Goal: Contribute content

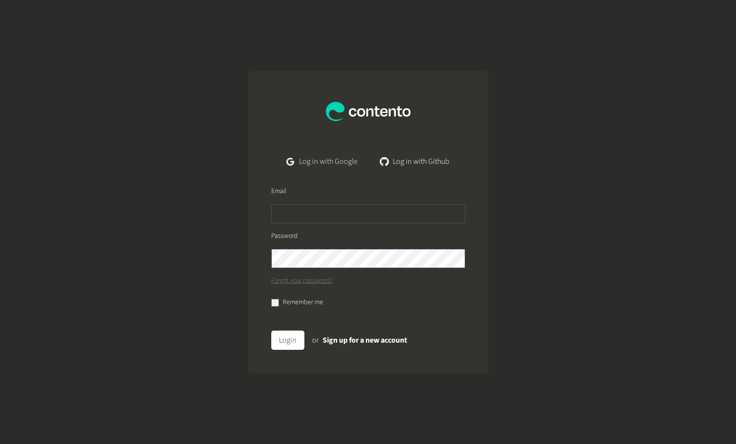
click at [354, 155] on link "Log in with Google" at bounding box center [322, 161] width 86 height 19
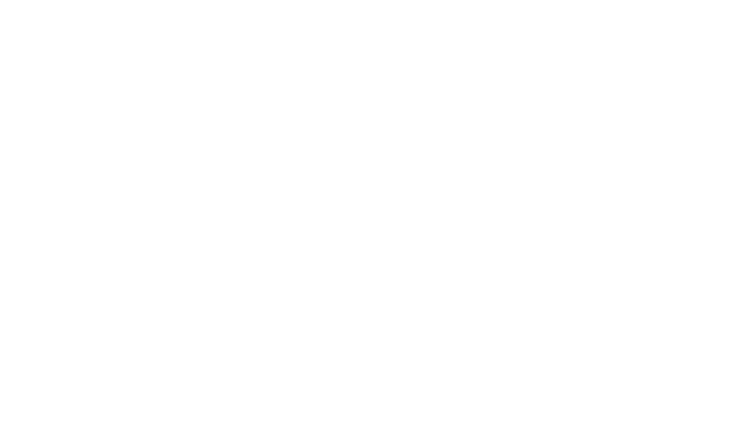
click at [669, 97] on body at bounding box center [368, 222] width 736 height 444
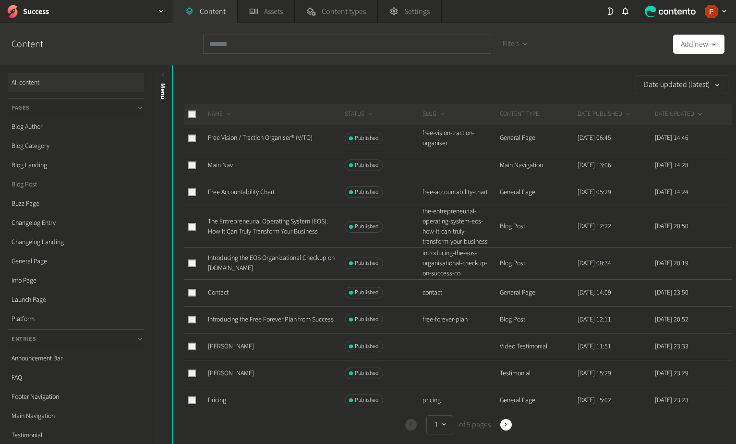
click at [35, 187] on link "Blog Post" at bounding box center [76, 184] width 136 height 19
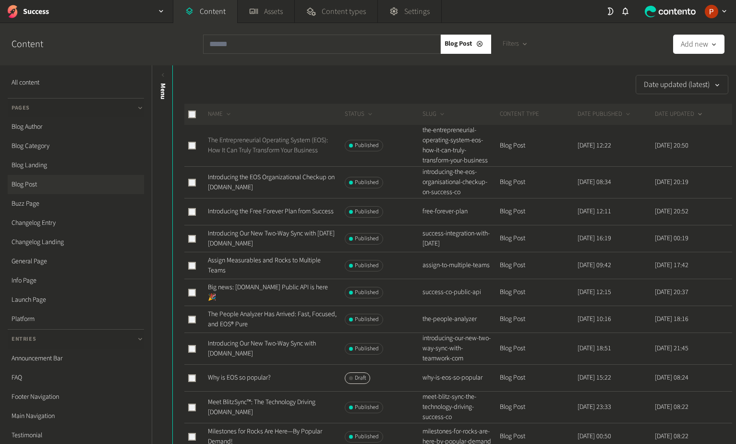
click at [286, 141] on link "The Entrepreneurial Operating System (EOS): How It Can Truly Transform Your Bus…" at bounding box center [268, 145] width 120 height 20
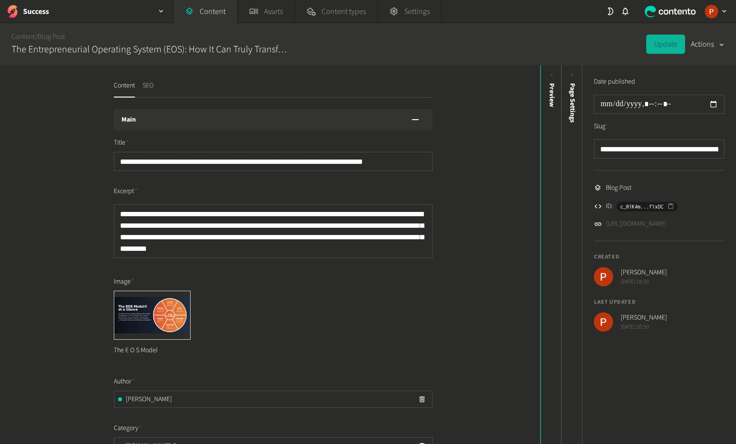
click at [149, 85] on button "SEO" at bounding box center [148, 89] width 11 height 17
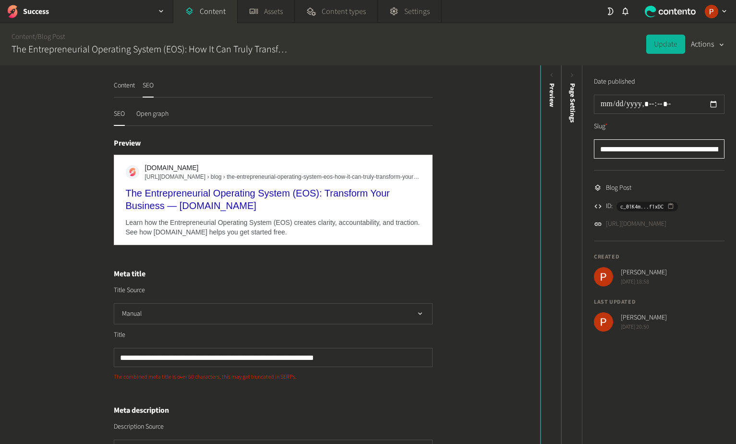
click at [671, 149] on input "**********" at bounding box center [659, 148] width 131 height 19
type input "**********"
click at [664, 43] on button "Update" at bounding box center [665, 44] width 39 height 19
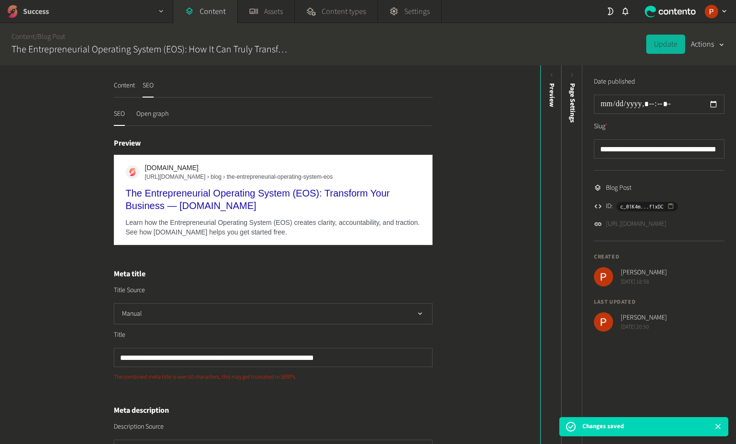
click at [141, 12] on div "Success" at bounding box center [86, 11] width 173 height 23
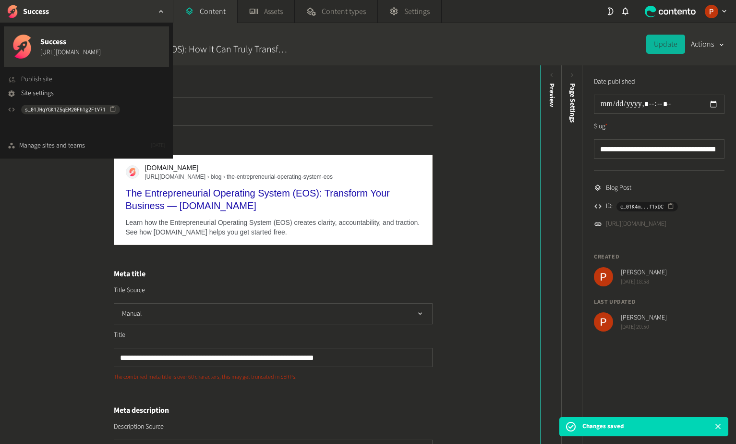
click at [44, 81] on span "Publish site" at bounding box center [36, 79] width 31 height 10
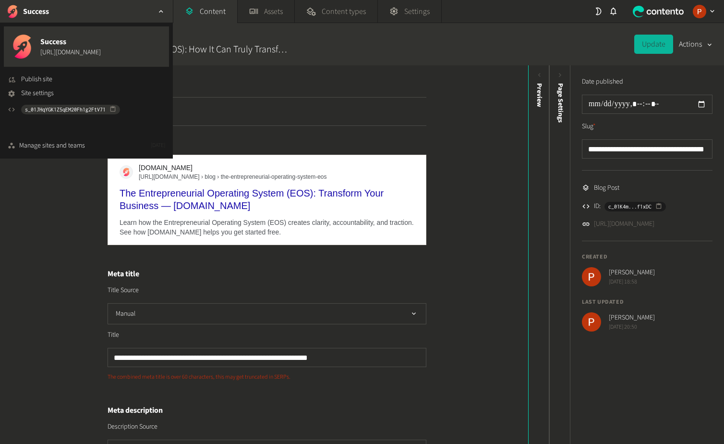
click at [314, 82] on nav "Content SEO" at bounding box center [267, 89] width 319 height 17
